Goal: Use online tool/utility: Utilize a website feature to perform a specific function

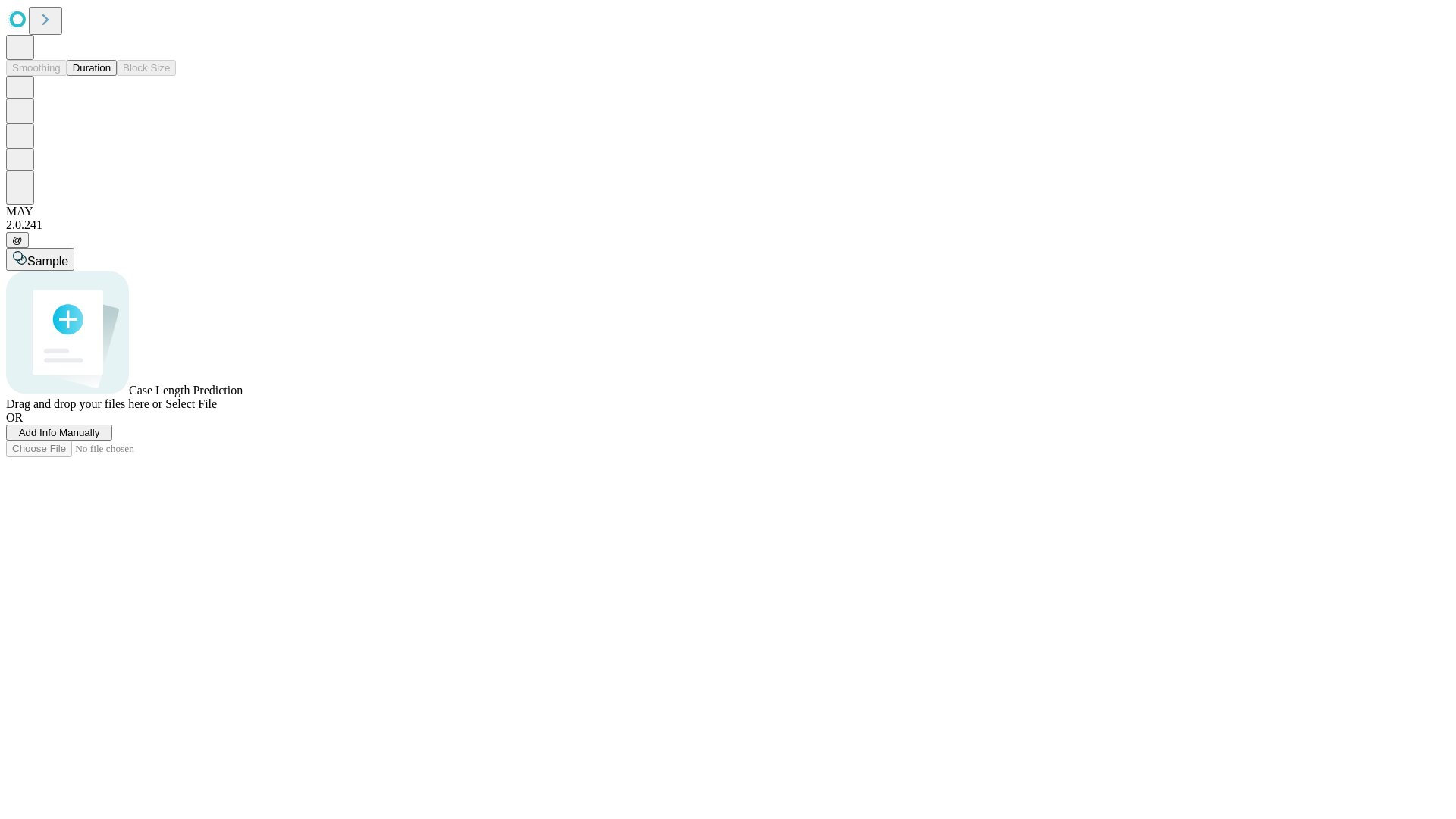
click at [111, 75] on button "Duration" at bounding box center [92, 68] width 50 height 16
click at [217, 410] on span "Select File" at bounding box center [191, 403] width 52 height 13
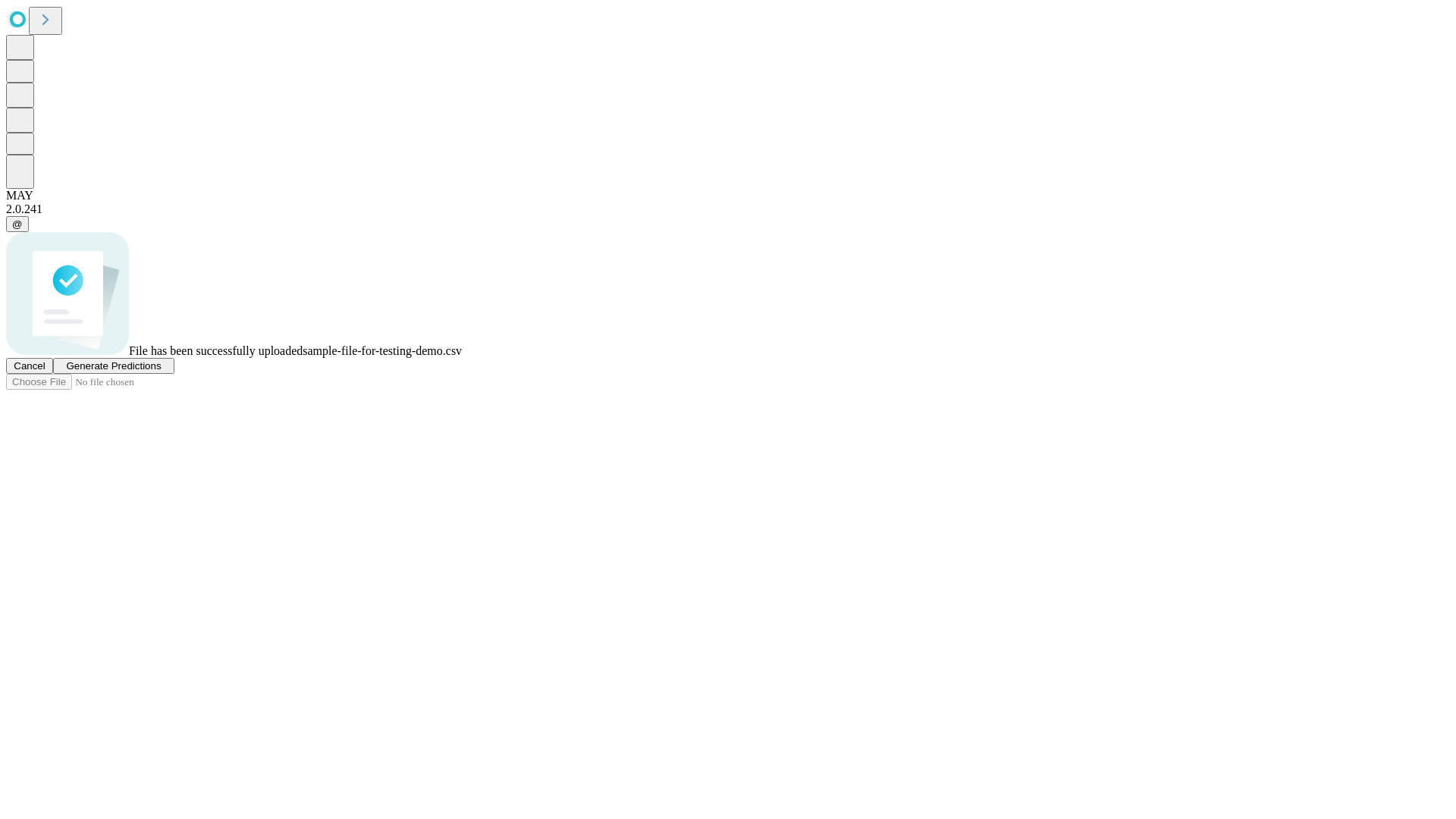
click at [161, 372] on span "Generate Predictions" at bounding box center [113, 365] width 95 height 11
